Goal: Task Accomplishment & Management: Manage account settings

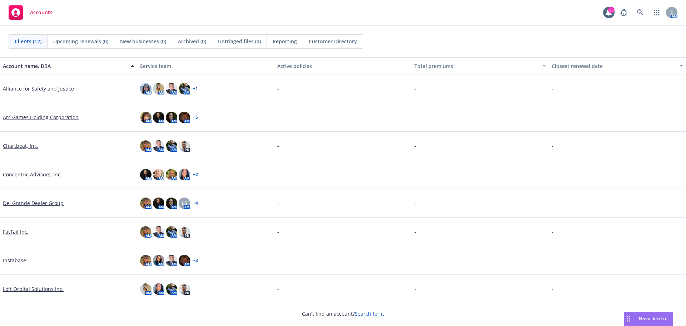
click at [24, 145] on link "Chartbeat, Inc." at bounding box center [20, 146] width 35 height 8
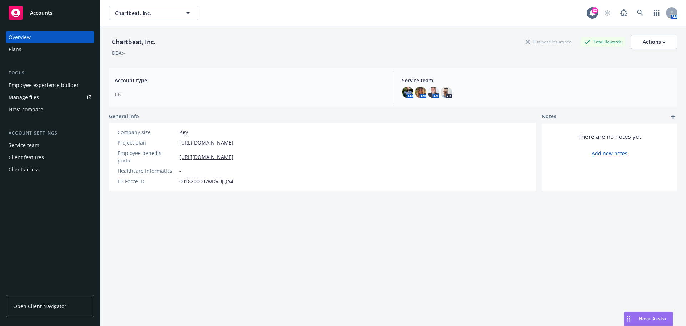
click at [41, 99] on link "Manage files" at bounding box center [50, 97] width 89 height 11
click at [662, 316] on span "Nova Assist" at bounding box center [653, 318] width 28 height 6
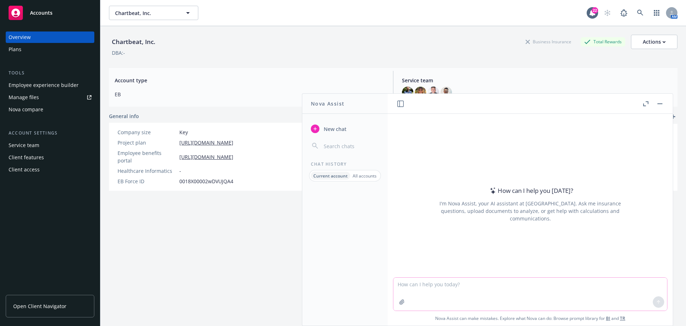
click at [433, 287] on textarea at bounding box center [531, 293] width 274 height 33
paste textarea "Thank you Nic! Yes, please let me know if there is a business opportunity to mo…"
type textarea "How to say: Thank you [PERSON_NAME]! Yes, please let me know if there is a busi…"
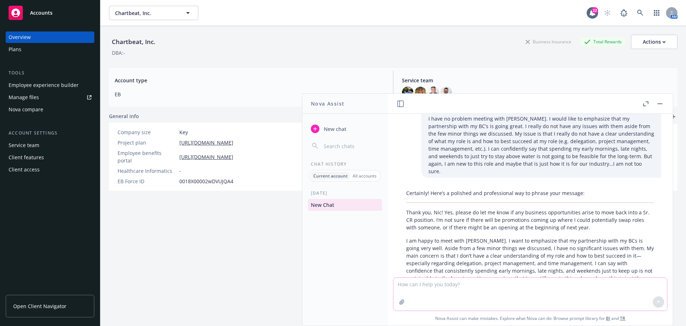
scroll to position [80, 0]
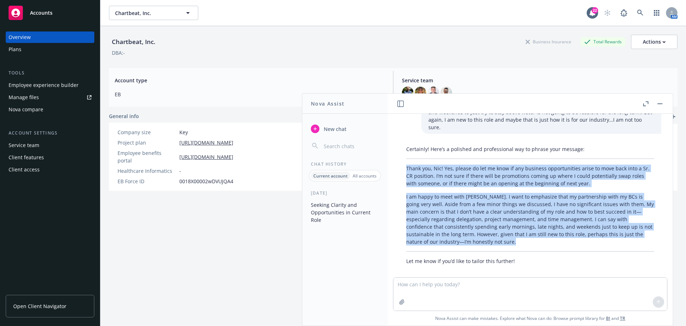
drag, startPoint x: 407, startPoint y: 160, endPoint x: 489, endPoint y: 241, distance: 114.8
click at [489, 241] on div "Certainly! Here’s a polished and professional way to phrase your message: Thank…" at bounding box center [530, 204] width 262 height 125
copy div "Thank you, Nic! Yes, please do let me know if any business opportunities arise …"
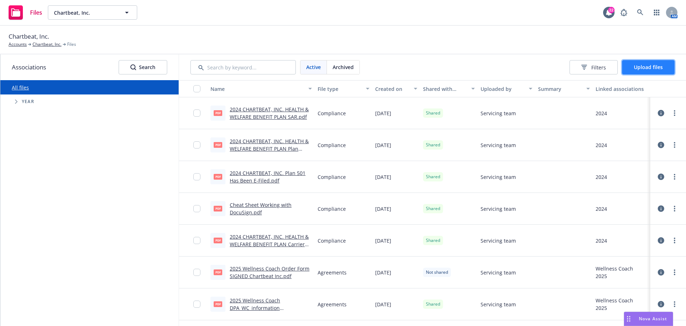
click at [649, 66] on span "Upload files" at bounding box center [648, 67] width 29 height 7
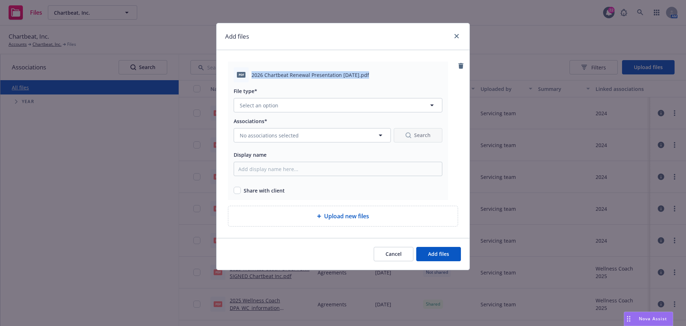
drag, startPoint x: 252, startPoint y: 72, endPoint x: 366, endPoint y: 75, distance: 113.4
click at [366, 75] on span "2026 Chartbeat Renewal Presentation 09.11.2025.pdf" at bounding box center [311, 75] width 118 height 8
copy span "2026 Chartbeat Renewal Presentation 09.11.2025"
click at [275, 104] on span "Select an option" at bounding box center [259, 106] width 39 height 8
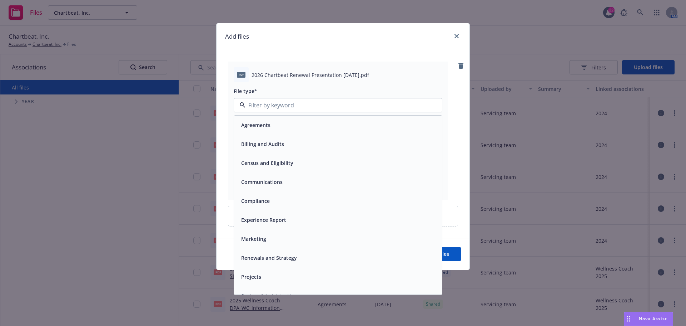
click at [280, 260] on span "Renewals and Strategy" at bounding box center [269, 258] width 56 height 8
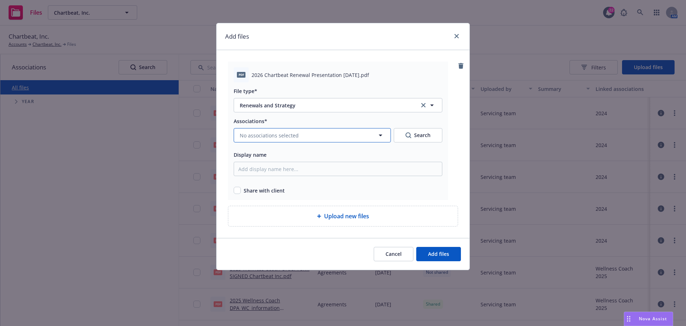
click at [290, 137] on span "No associations selected" at bounding box center [269, 136] width 59 height 8
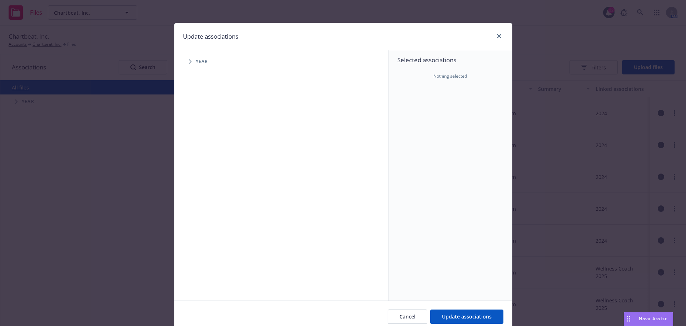
click at [186, 61] on span "Tree Example" at bounding box center [189, 61] width 11 height 11
click at [207, 174] on input "Tree Example" at bounding box center [208, 175] width 7 height 7
checkbox input "true"
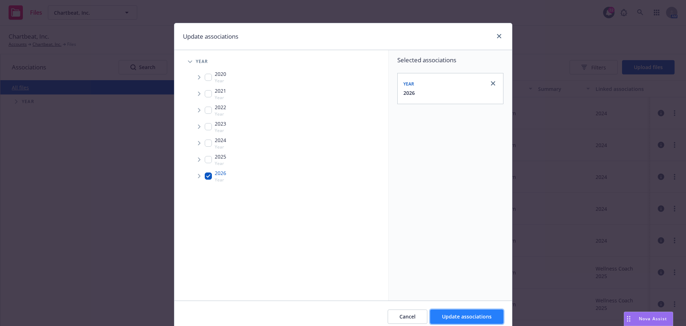
click at [459, 314] on span "Update associations" at bounding box center [467, 316] width 50 height 7
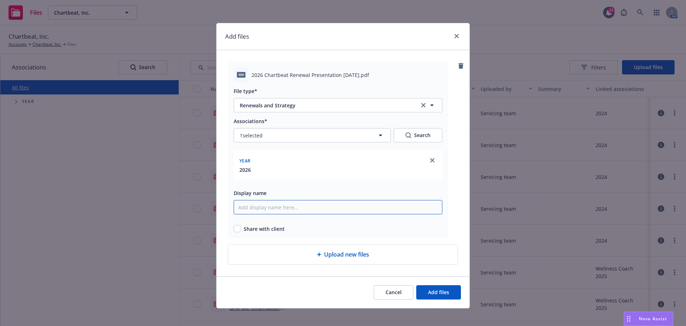
click at [281, 210] on input "Display name" at bounding box center [338, 207] width 209 height 14
paste input "2026 Chartbeat Renewal Presentation 09.11.2025"
type input "2026 Chartbeat Renewal Presentation 09.11.2025"
click at [237, 229] on input "checkbox" at bounding box center [237, 228] width 7 height 7
checkbox input "true"
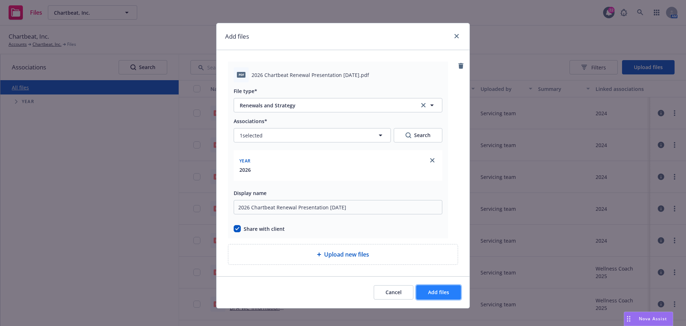
click at [445, 294] on span "Add files" at bounding box center [438, 292] width 21 height 7
